Goal: Task Accomplishment & Management: Manage account settings

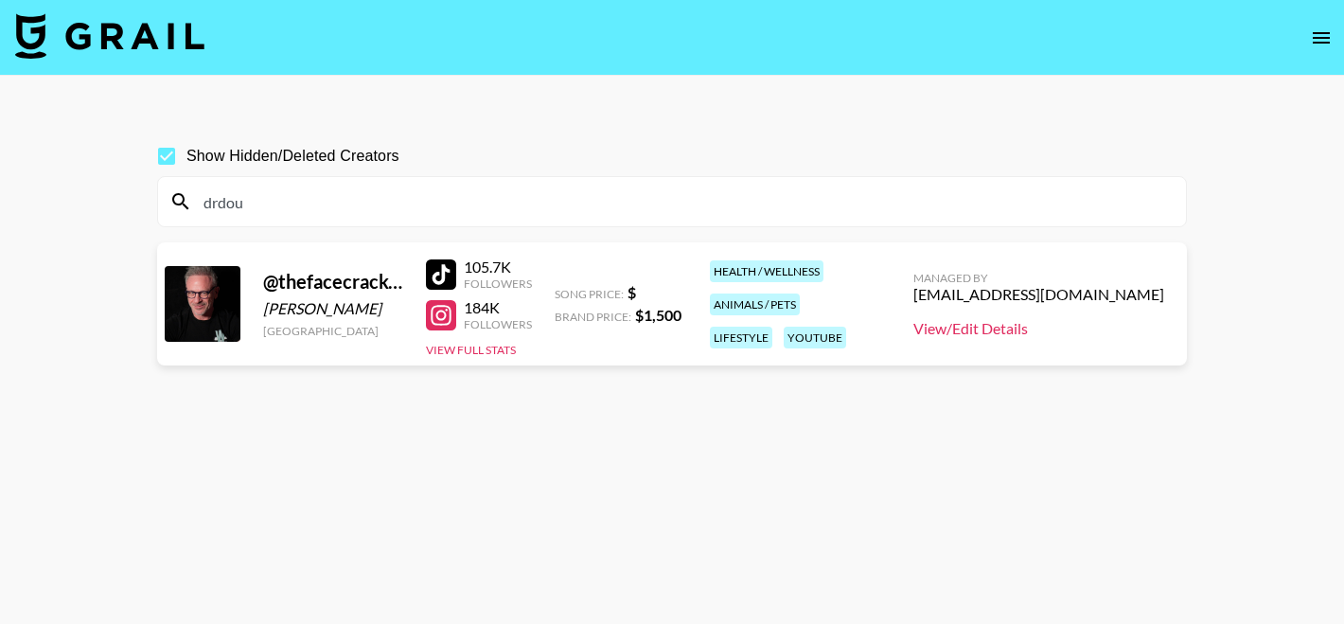
type input "drdou"
click at [1082, 322] on link "View/Edit Details" at bounding box center [1039, 328] width 251 height 19
click at [393, 202] on input "drdou" at bounding box center [683, 202] width 983 height 30
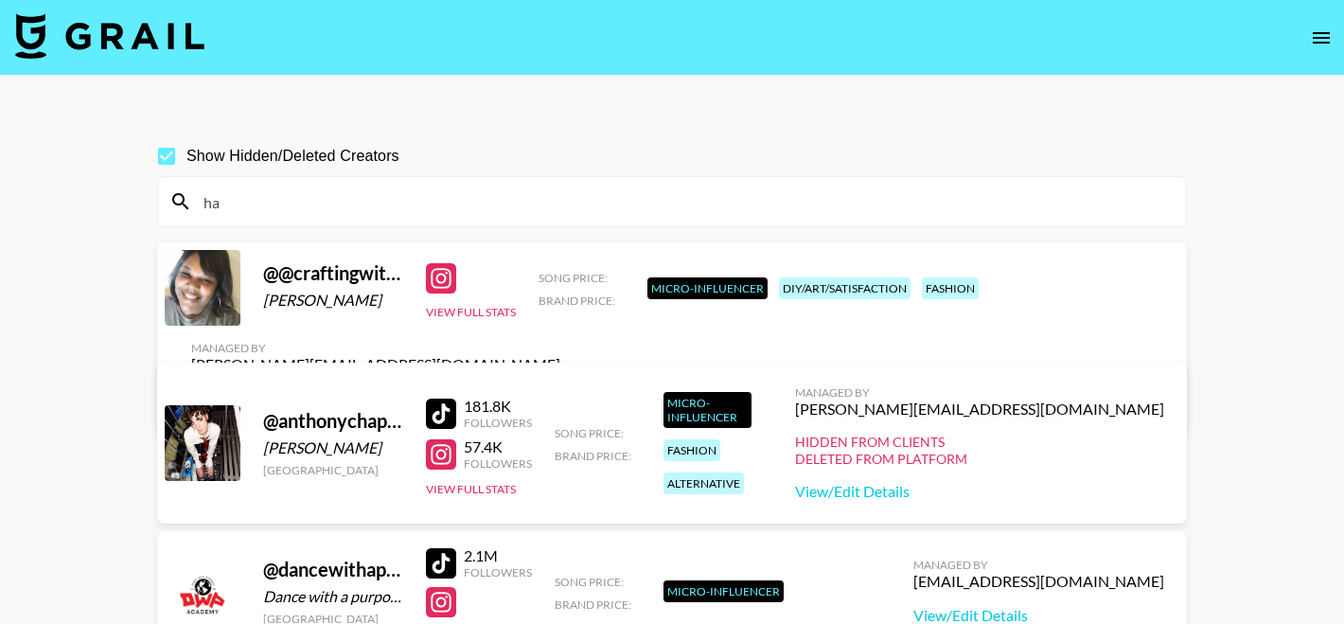
type input "h"
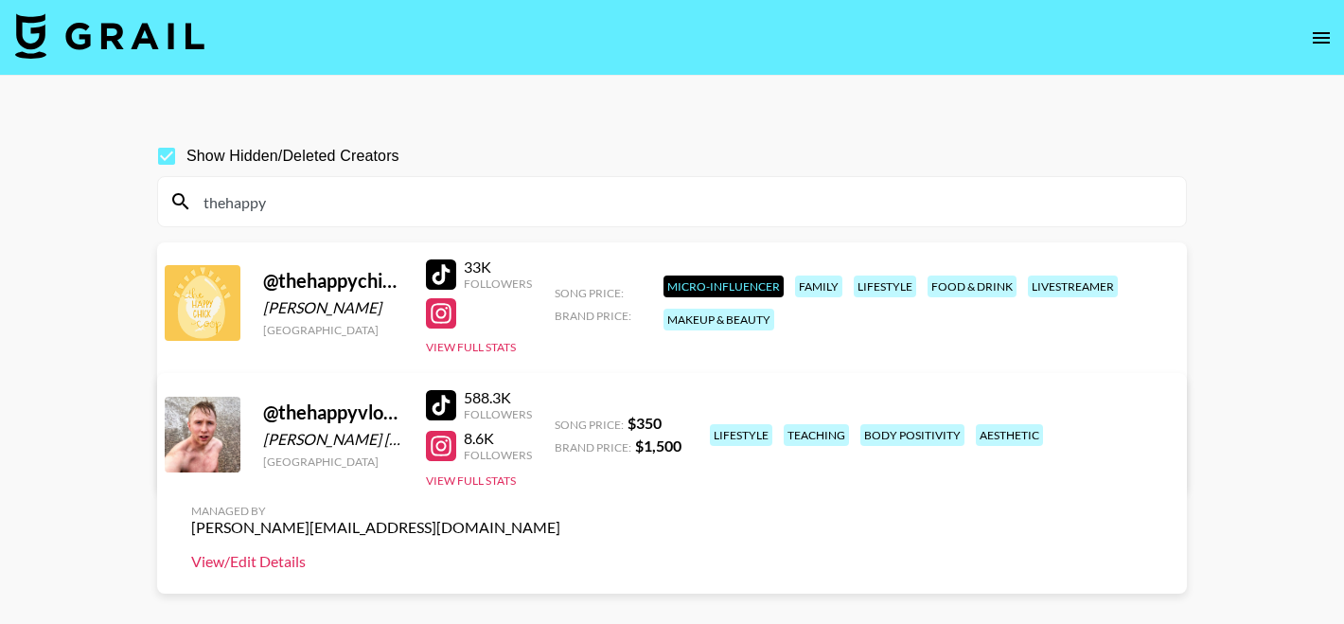
type input "thehappy"
click at [561, 552] on link "View/Edit Details" at bounding box center [375, 561] width 369 height 19
click at [360, 194] on input "thehappy" at bounding box center [683, 202] width 983 height 30
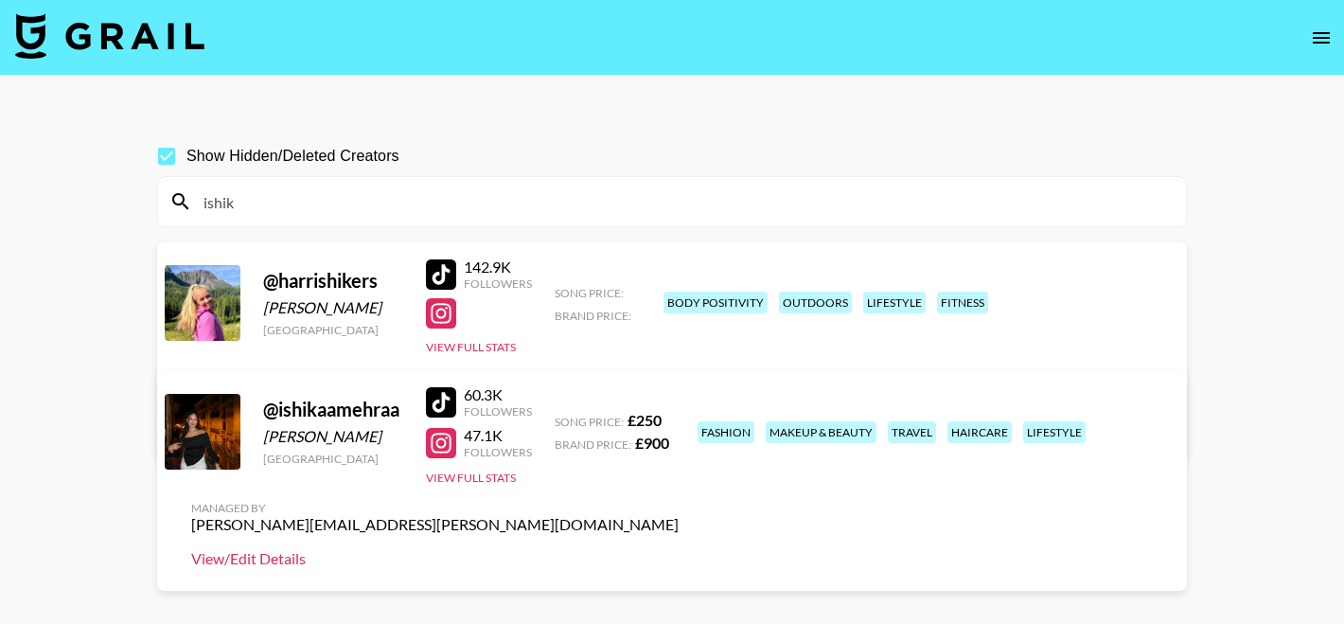
click at [679, 549] on link "View/Edit Details" at bounding box center [435, 558] width 488 height 19
drag, startPoint x: 409, startPoint y: 410, endPoint x: 258, endPoint y: 406, distance: 150.6
click at [258, 406] on div "@ [PERSON_NAME] [GEOGRAPHIC_DATA] 60.3K Followers 47.1K Followers View Full Sta…" at bounding box center [672, 480] width 1030 height 221
copy div "@ ishikaamehraa"
click at [334, 211] on input "ishik" at bounding box center [683, 202] width 983 height 30
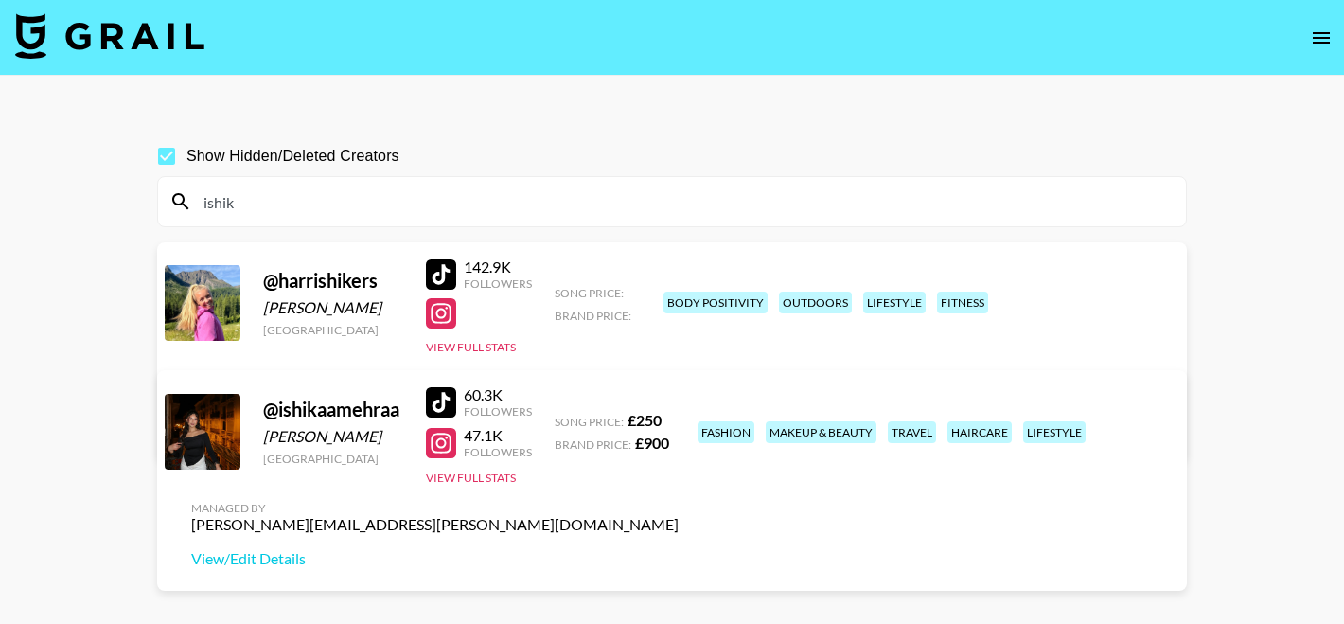
click at [334, 211] on input "ishik" at bounding box center [683, 202] width 983 height 30
paste input "alekessekes_"
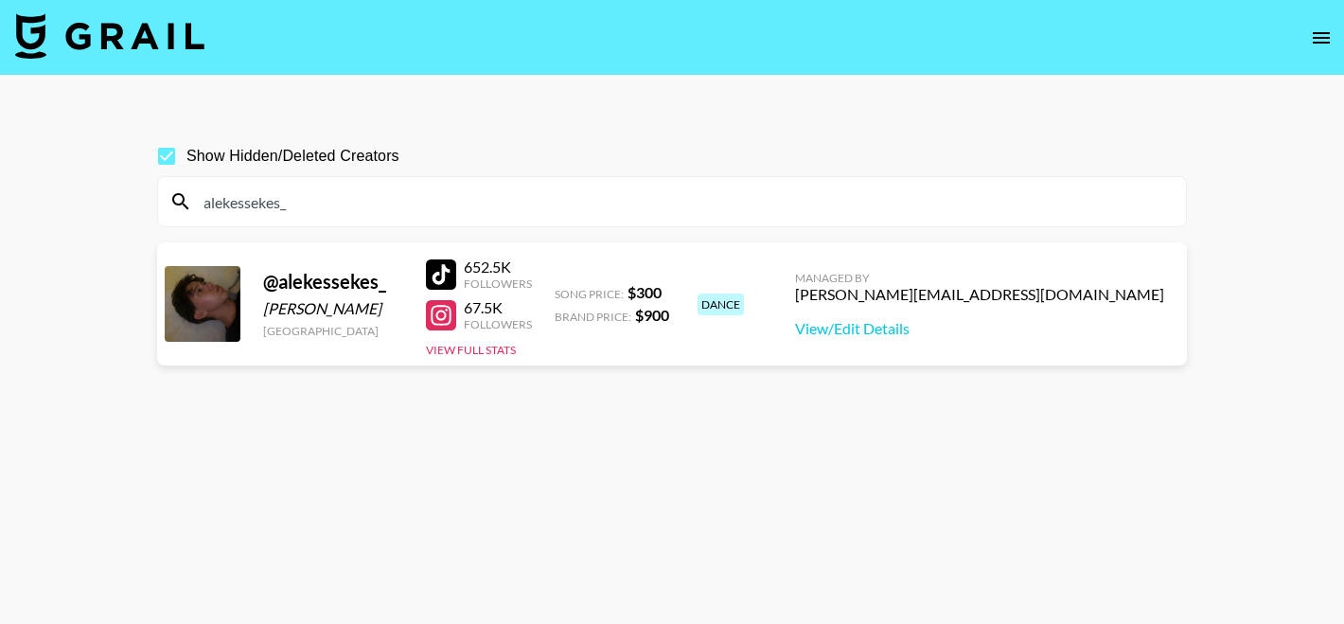
type input "alekessekes_"
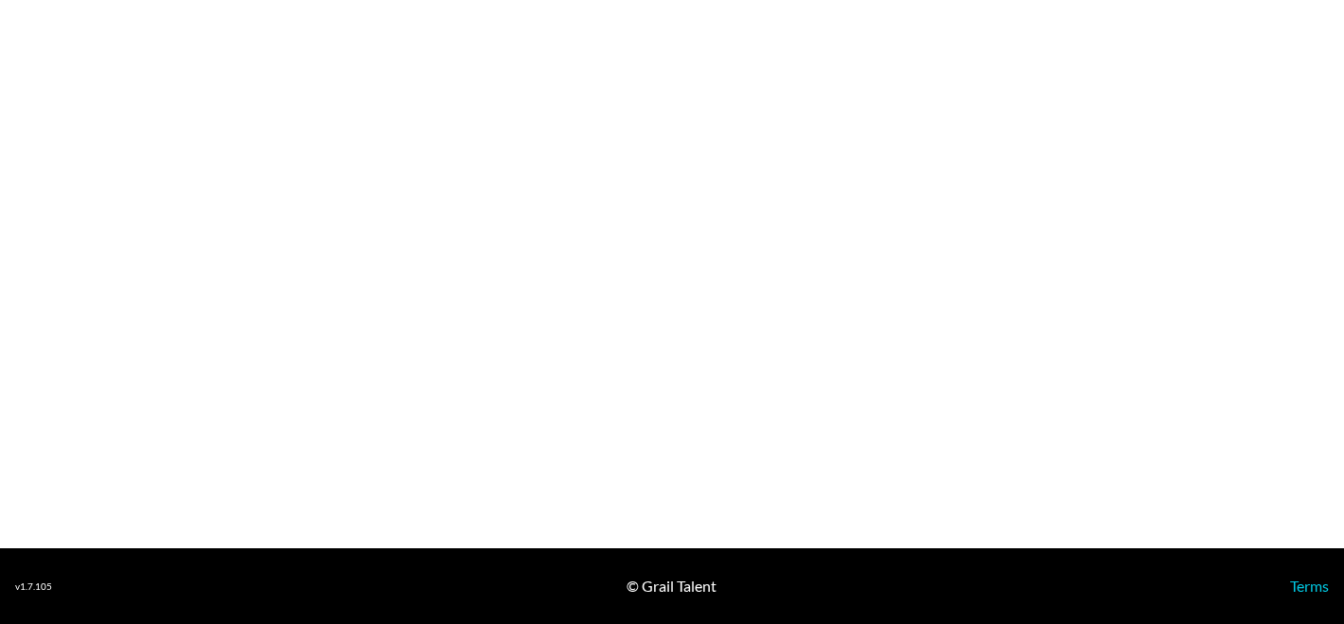
select select "USD"
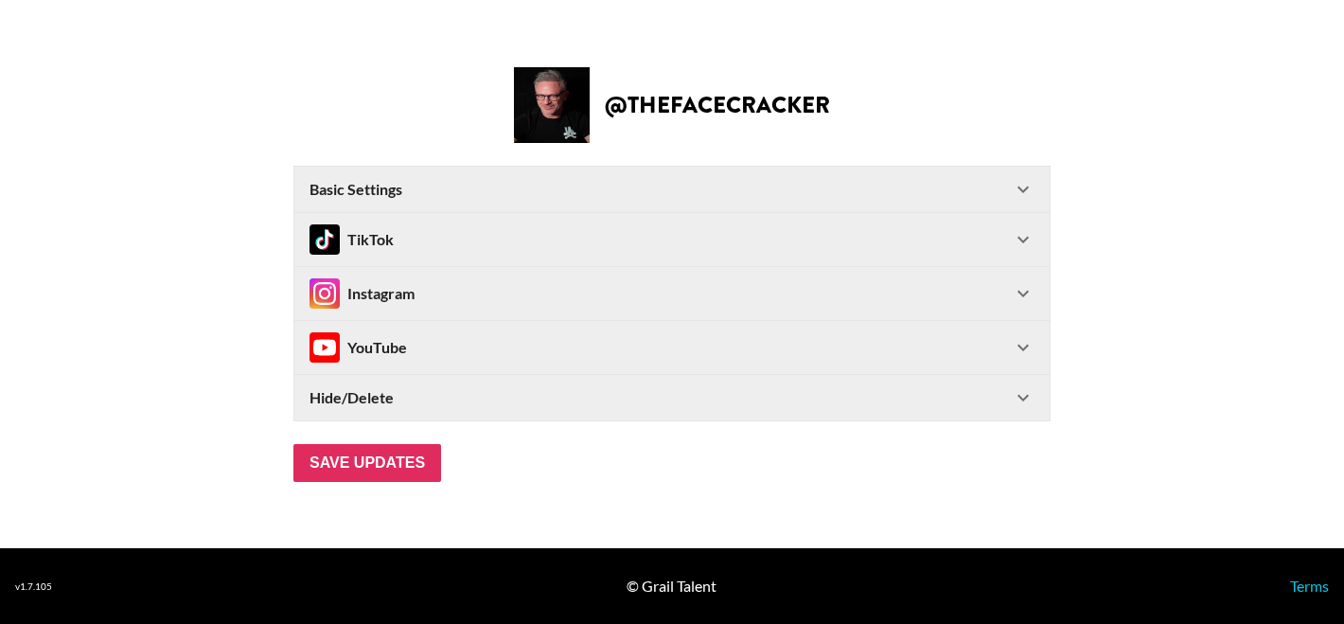
click at [531, 186] on div "Basic Settings" at bounding box center [661, 189] width 703 height 19
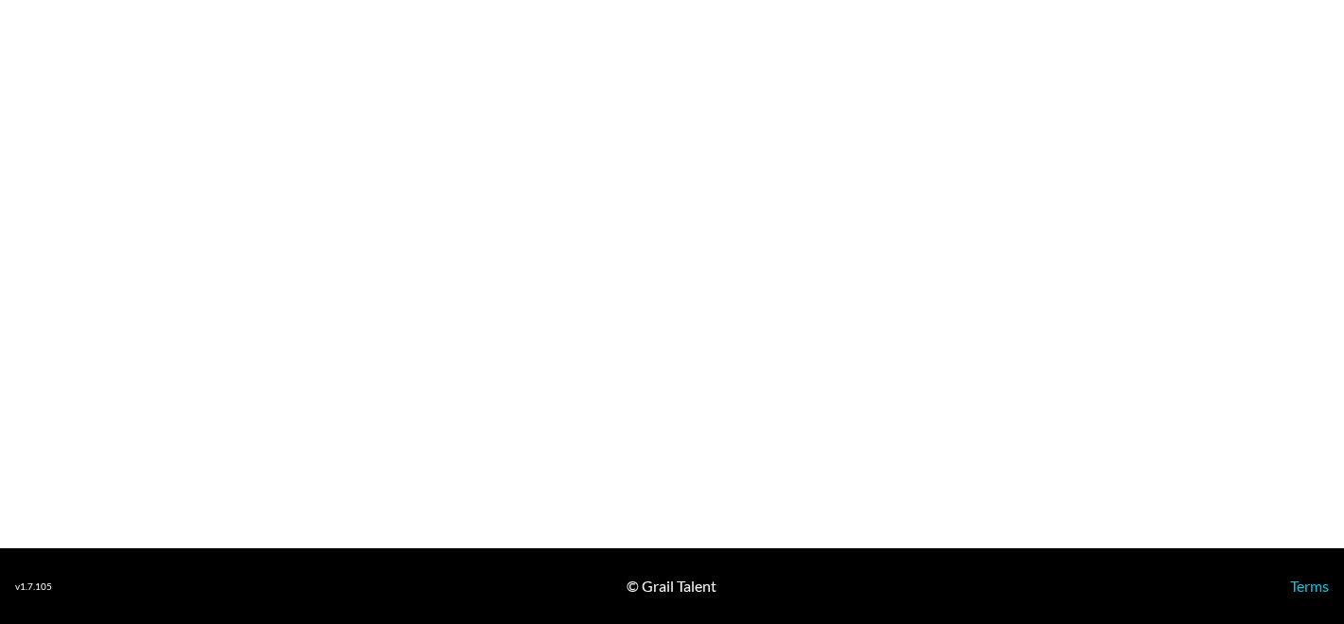
select select "USD"
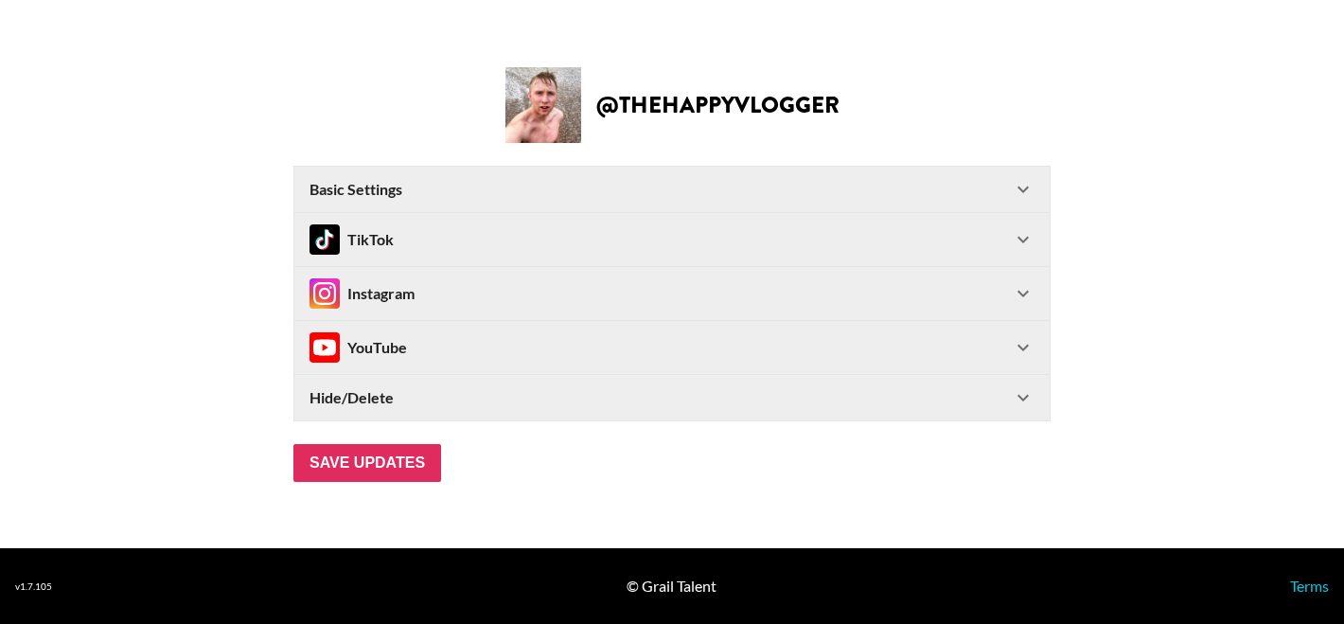
click at [406, 188] on div "Basic Settings" at bounding box center [661, 189] width 703 height 19
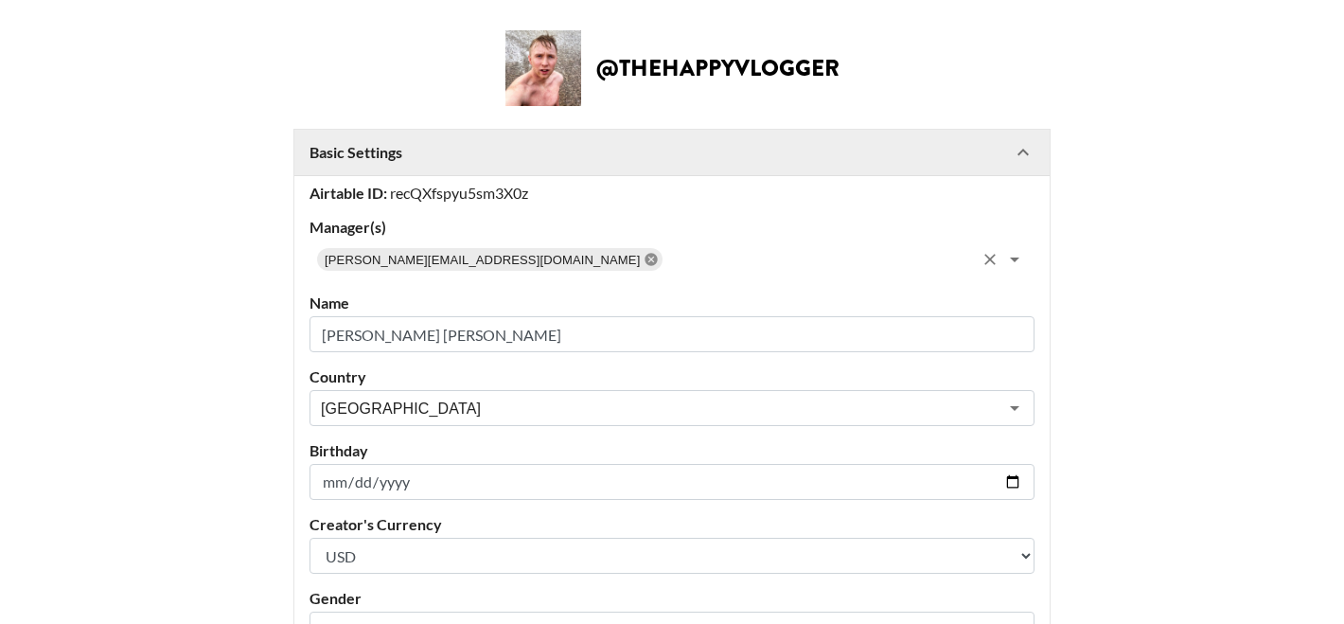
click at [646, 263] on icon at bounding box center [652, 259] width 12 height 12
click at [467, 263] on input "text" at bounding box center [656, 259] width 683 height 27
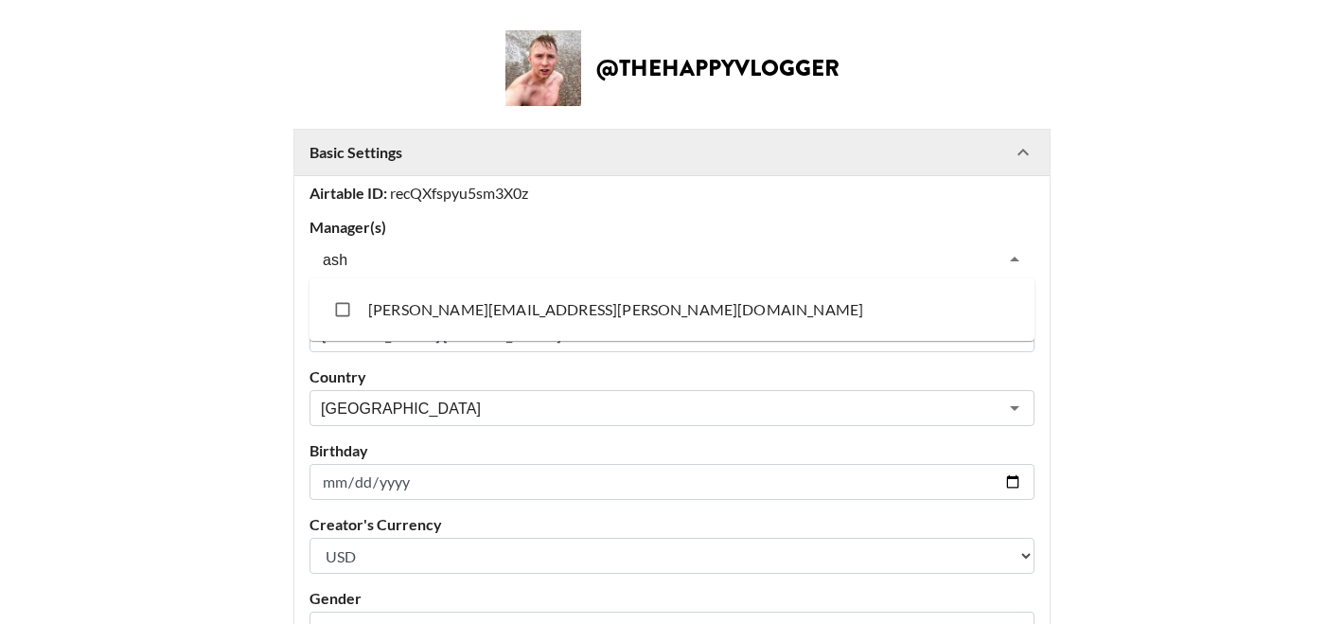
type input "ashn"
click at [424, 328] on li "[PERSON_NAME][EMAIL_ADDRESS][PERSON_NAME][DOMAIN_NAME]" at bounding box center [672, 309] width 725 height 47
checkbox input "true"
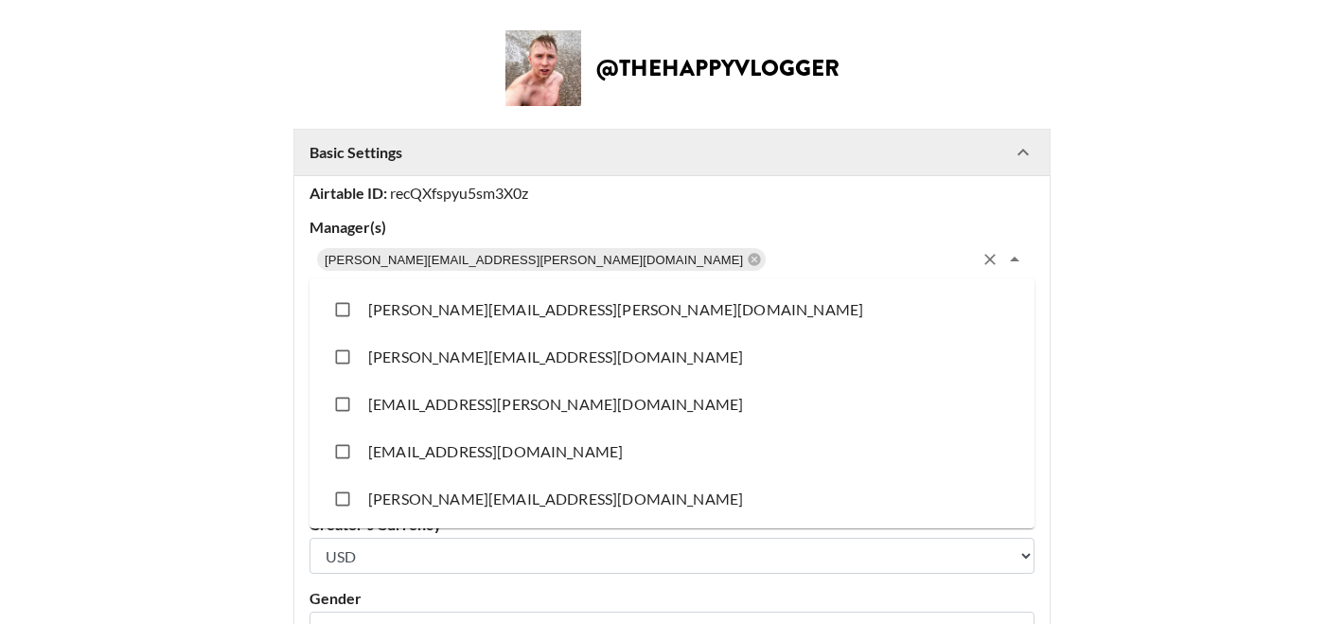
scroll to position [2361, 0]
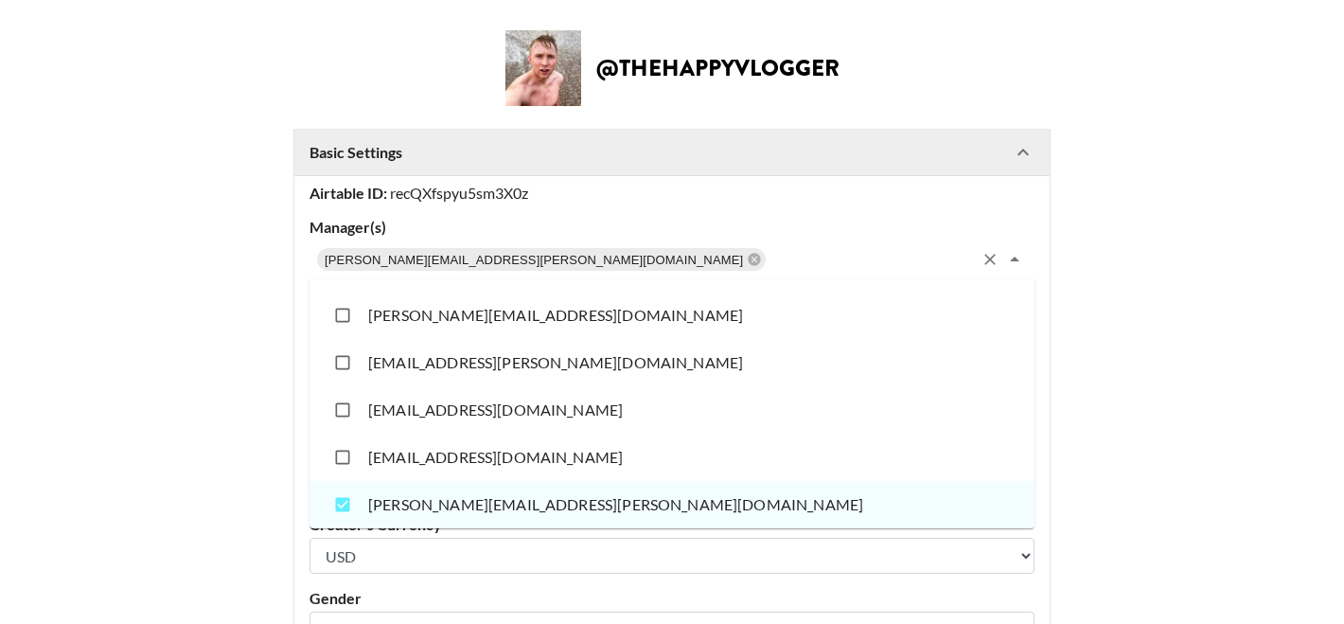
click at [142, 394] on main "@ thehappyvlogger Basic Settings Airtable ID: recQXfspyu5sm3X0z Manager(s) ashn…" at bounding box center [672, 562] width 1314 height 1065
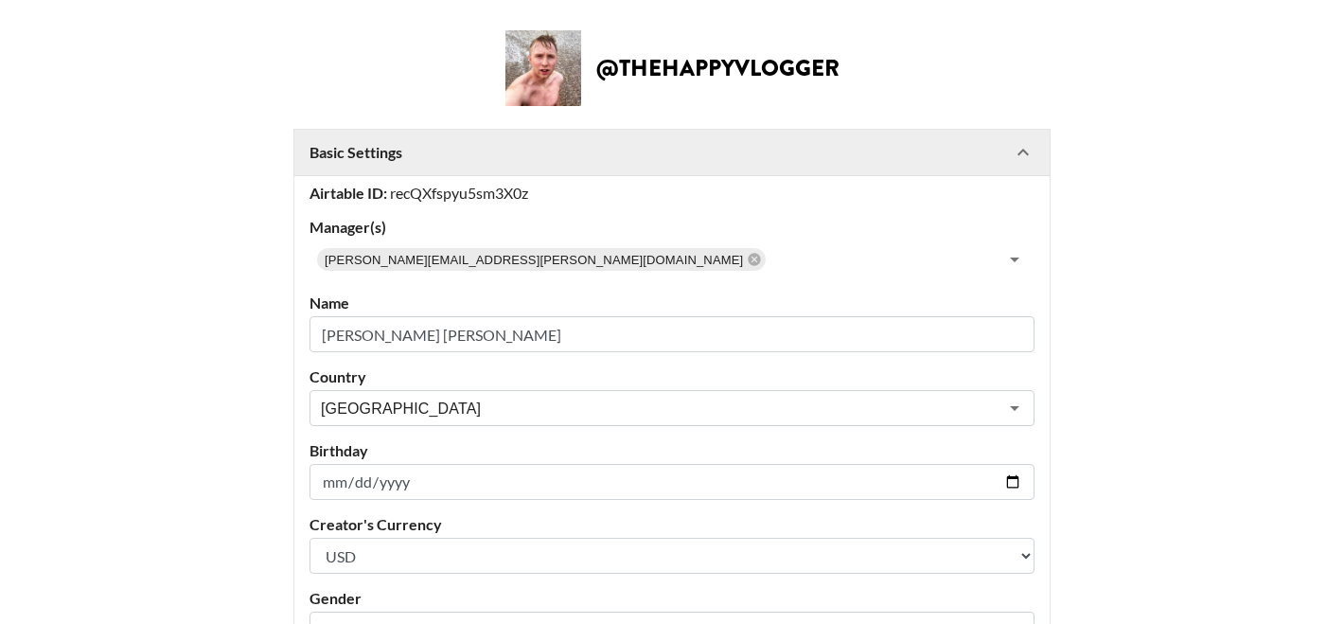
scroll to position [578, 0]
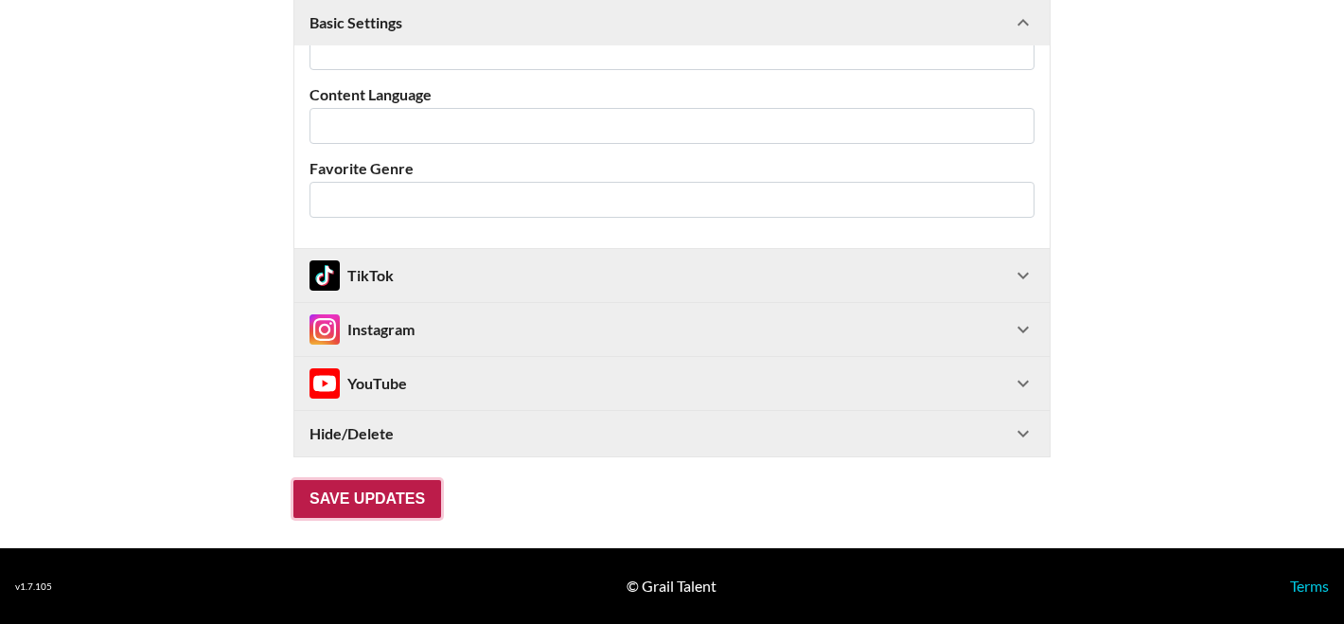
click at [323, 503] on input "Save Updates" at bounding box center [368, 499] width 148 height 38
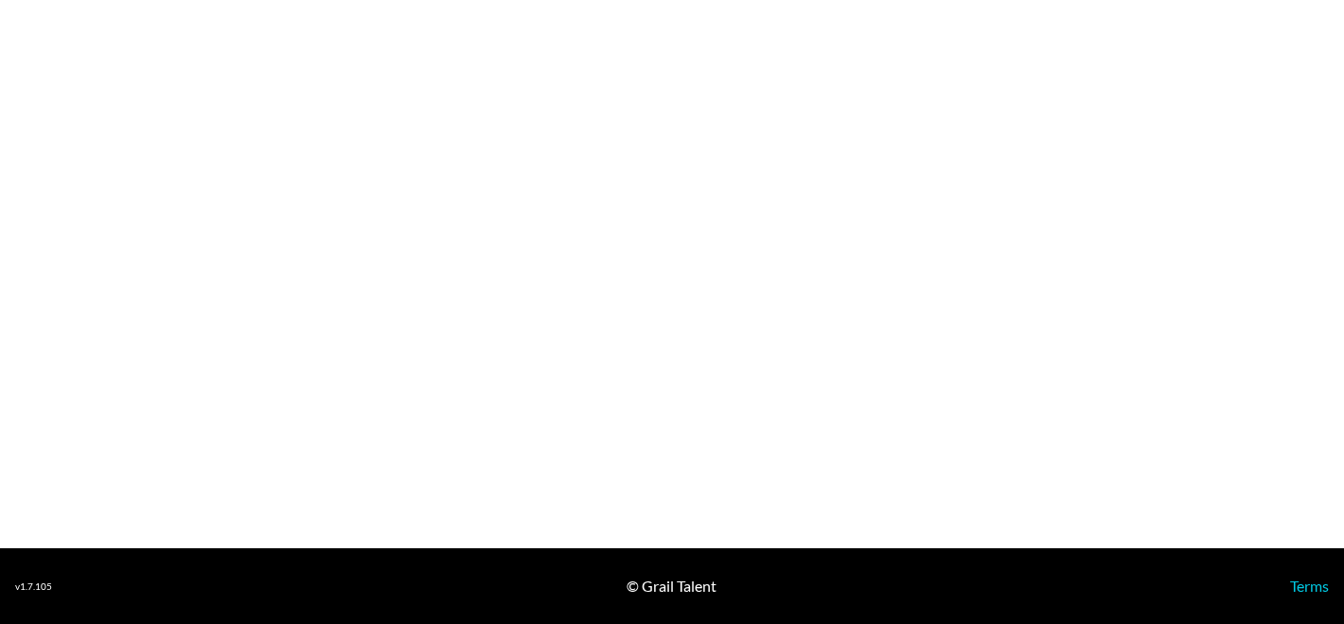
select select "GBP"
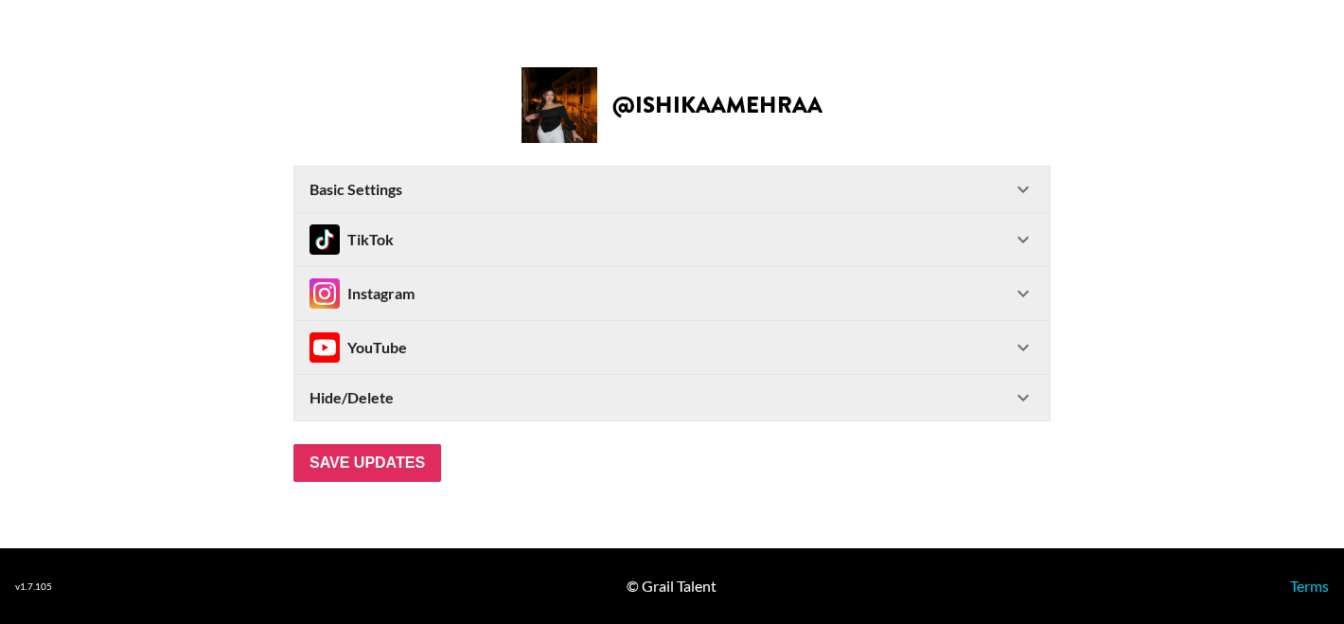
click at [477, 183] on div "Basic Settings" at bounding box center [661, 189] width 703 height 19
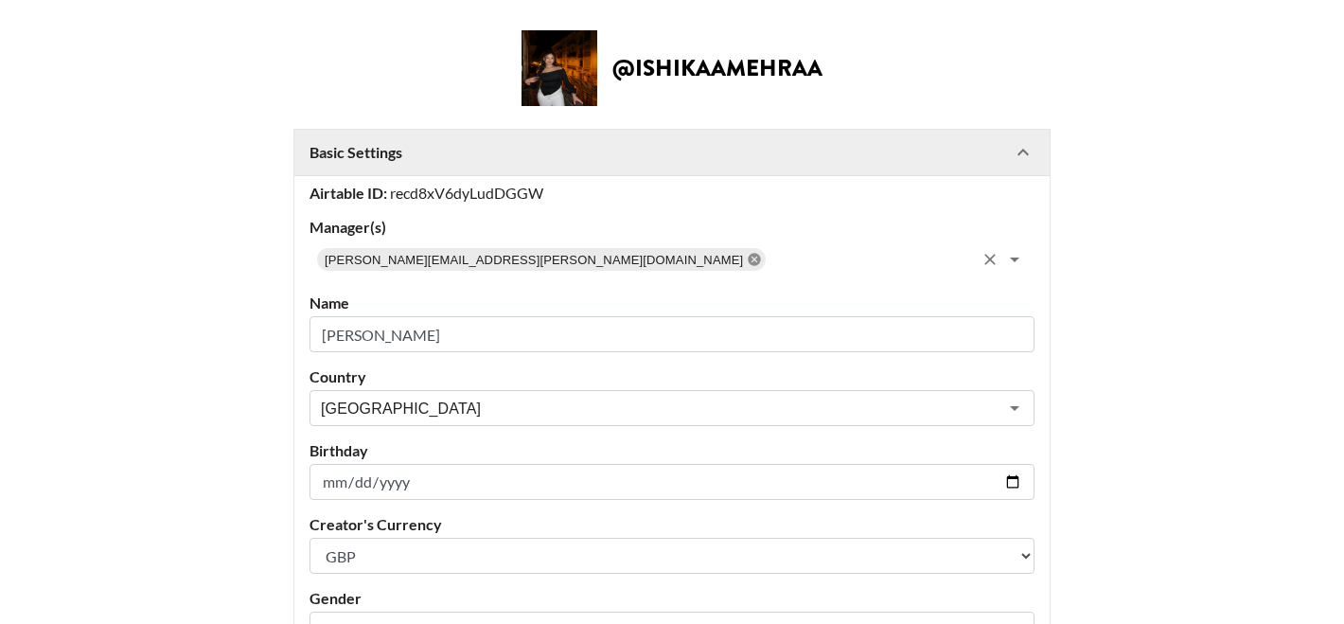
click at [749, 256] on icon at bounding box center [755, 259] width 12 height 12
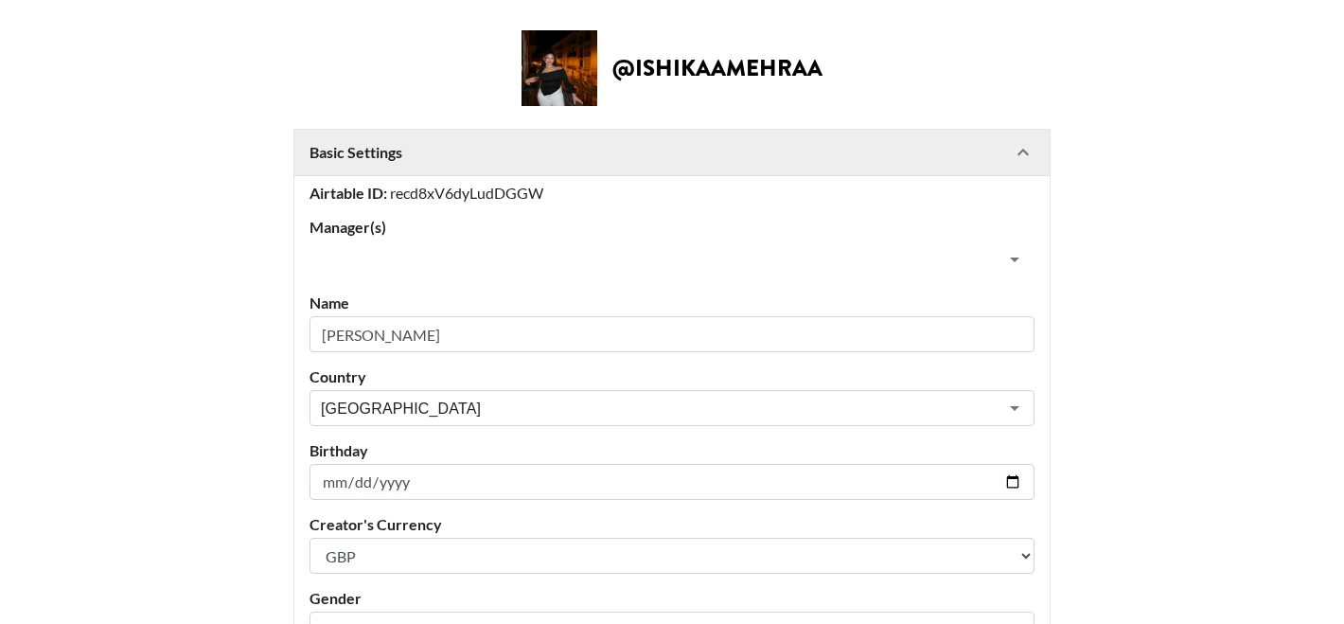
click at [500, 256] on input "text" at bounding box center [656, 259] width 683 height 27
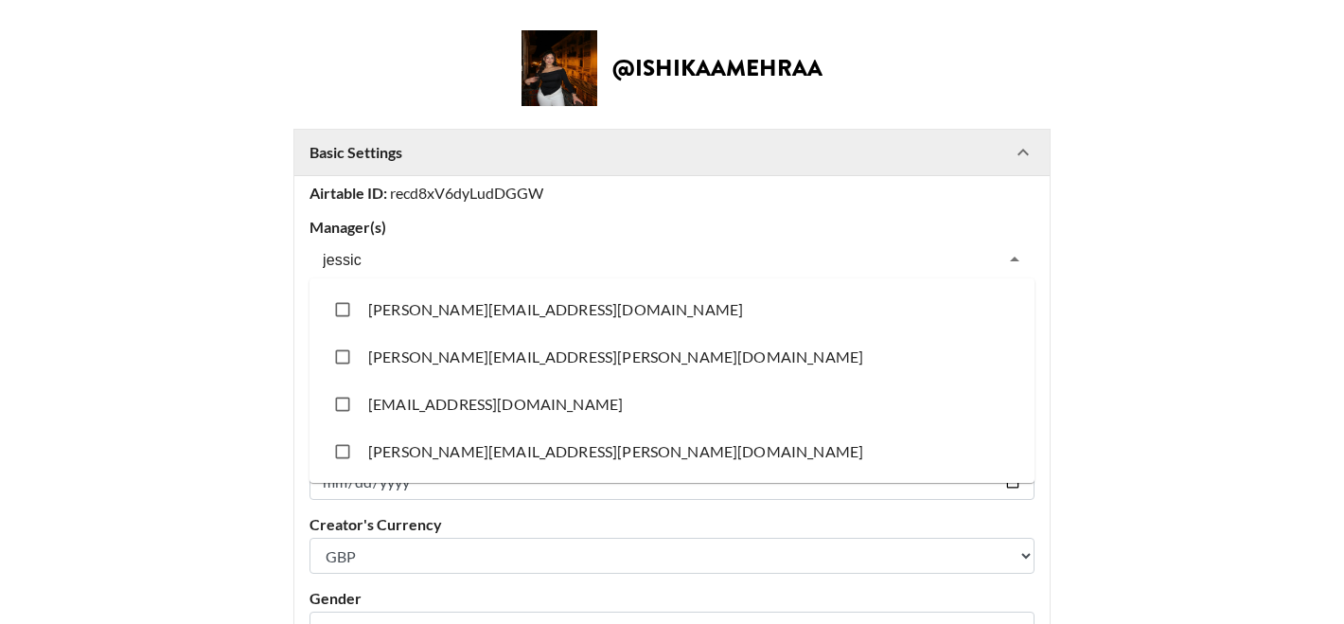
type input "jessica"
click at [419, 457] on li "[PERSON_NAME][EMAIL_ADDRESS][PERSON_NAME][DOMAIN_NAME]" at bounding box center [672, 451] width 725 height 47
checkbox input "true"
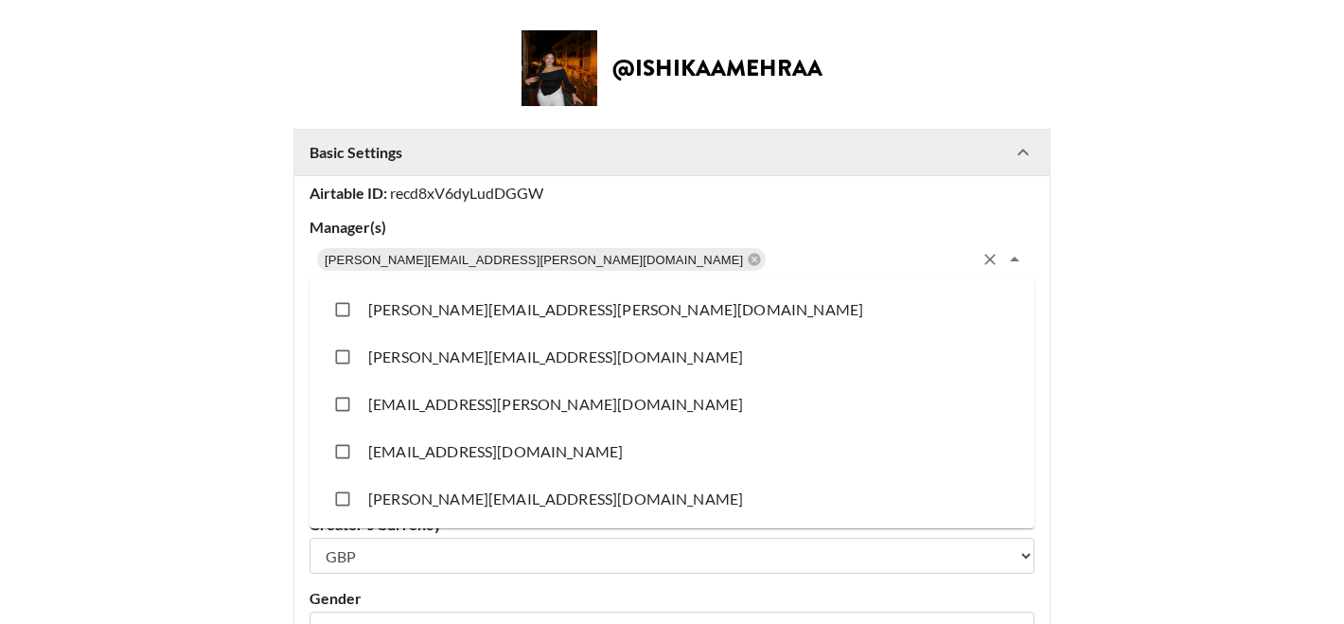
scroll to position [14339, 0]
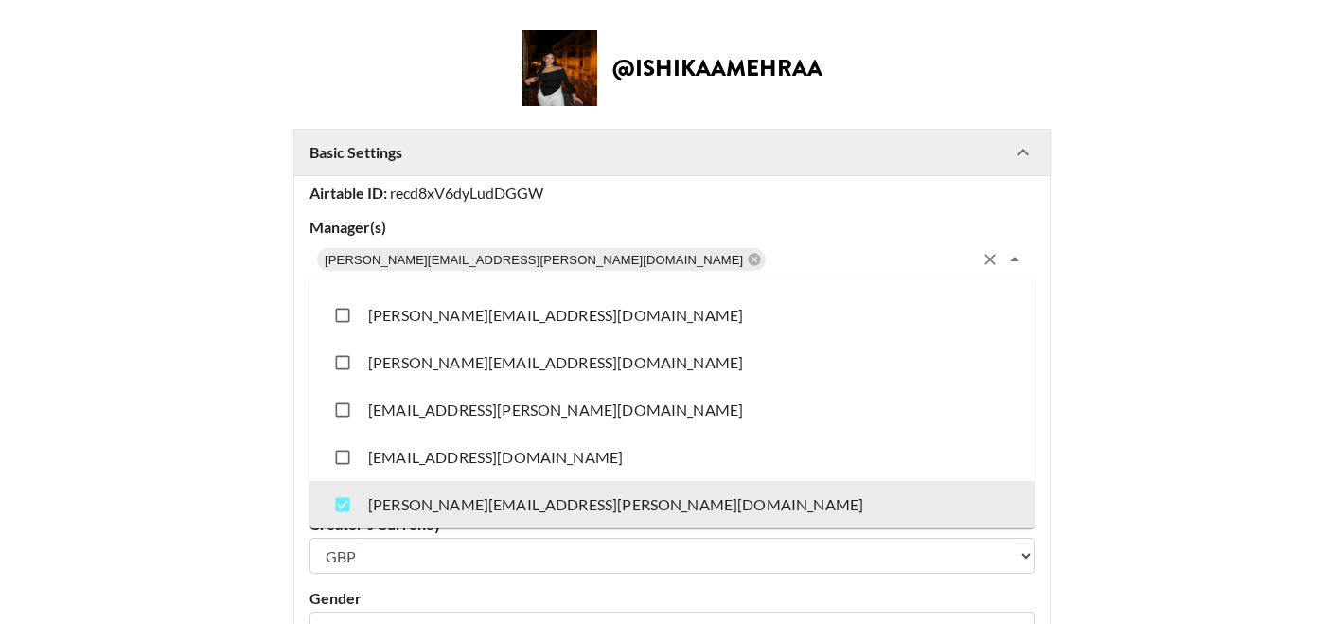
click at [165, 436] on main "@ ishikaamehraa Basic Settings Airtable ID: recd8xV6dyLudDGGW Manager(s) jessic…" at bounding box center [672, 562] width 1314 height 1065
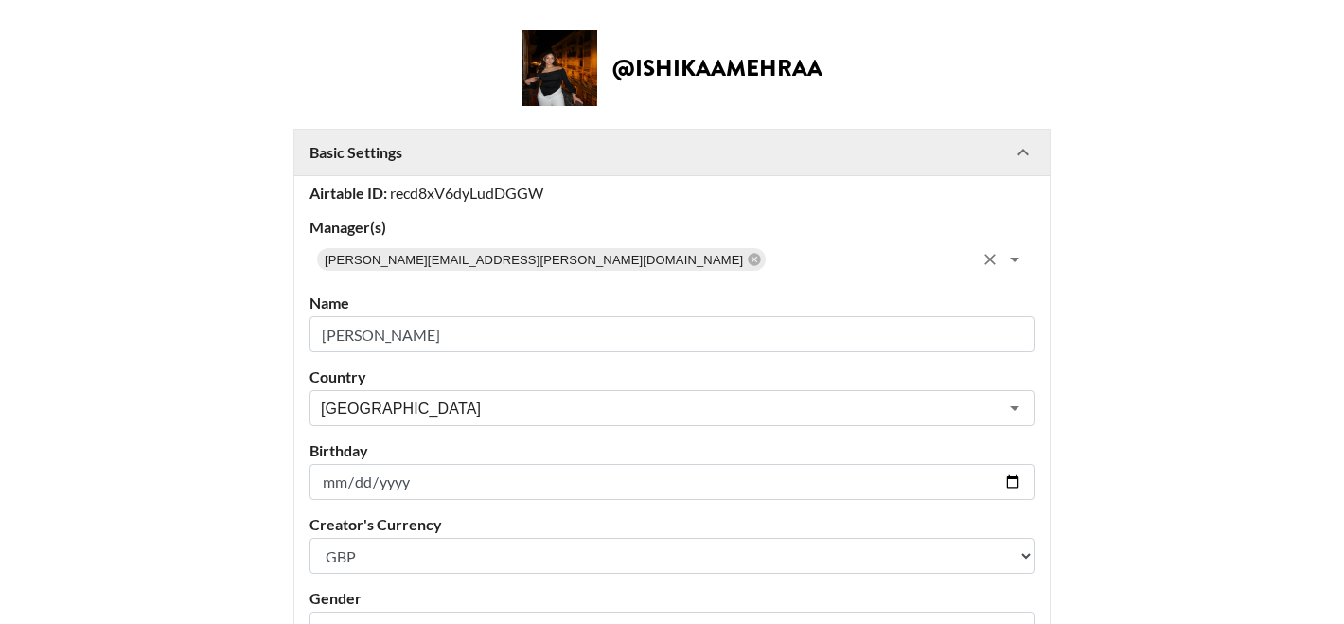
scroll to position [578, 0]
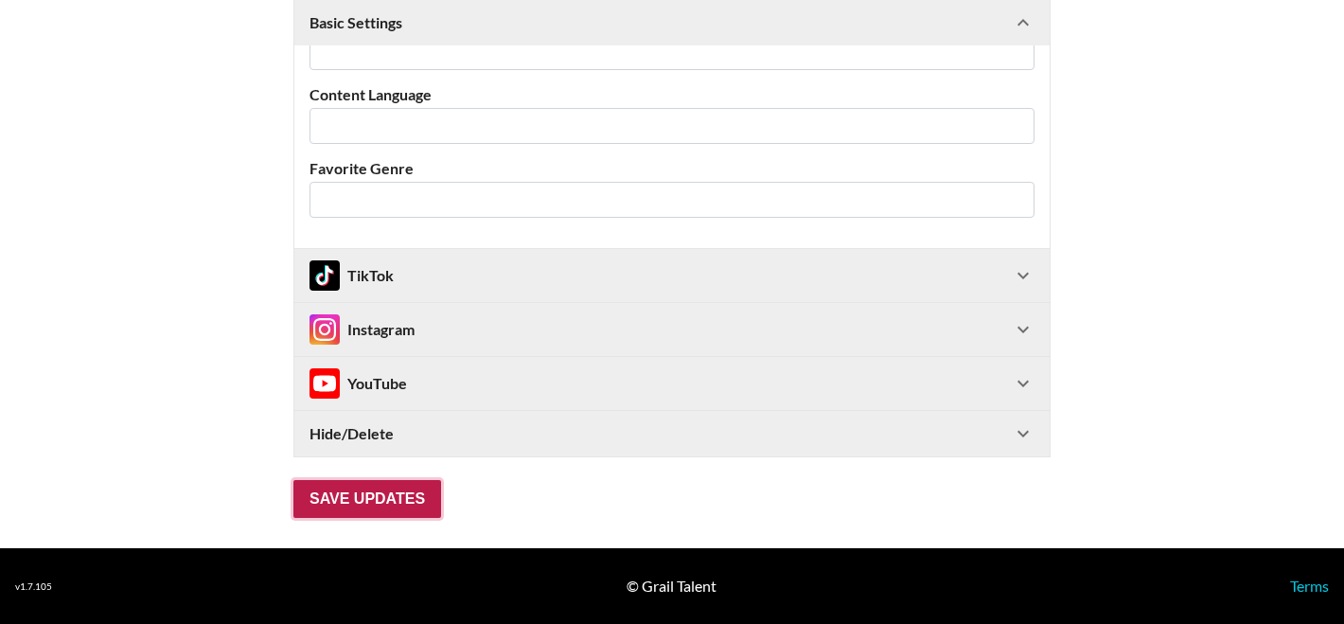
click at [335, 499] on input "Save Updates" at bounding box center [368, 499] width 148 height 38
click at [334, 499] on input "Save Updates" at bounding box center [368, 499] width 148 height 38
